Goal: Task Accomplishment & Management: Use online tool/utility

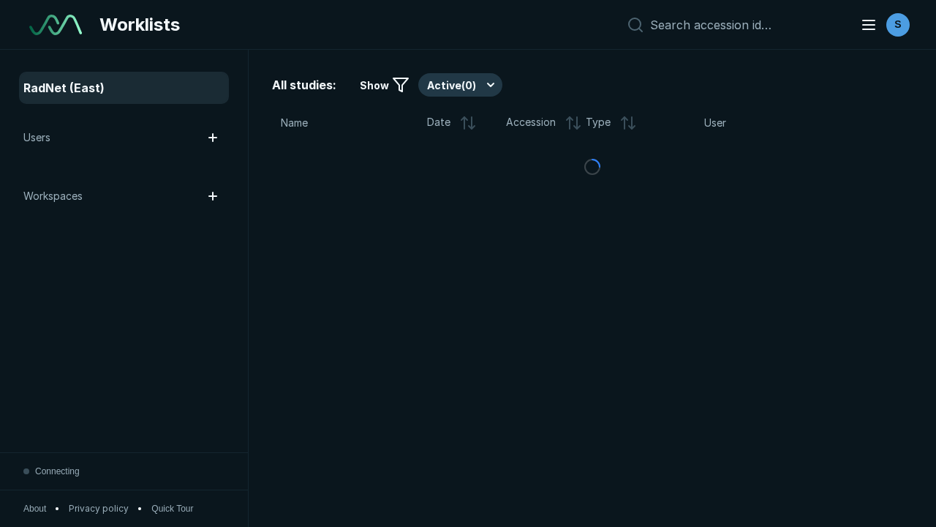
scroll to position [3994, 6092]
